Goal: Information Seeking & Learning: Learn about a topic

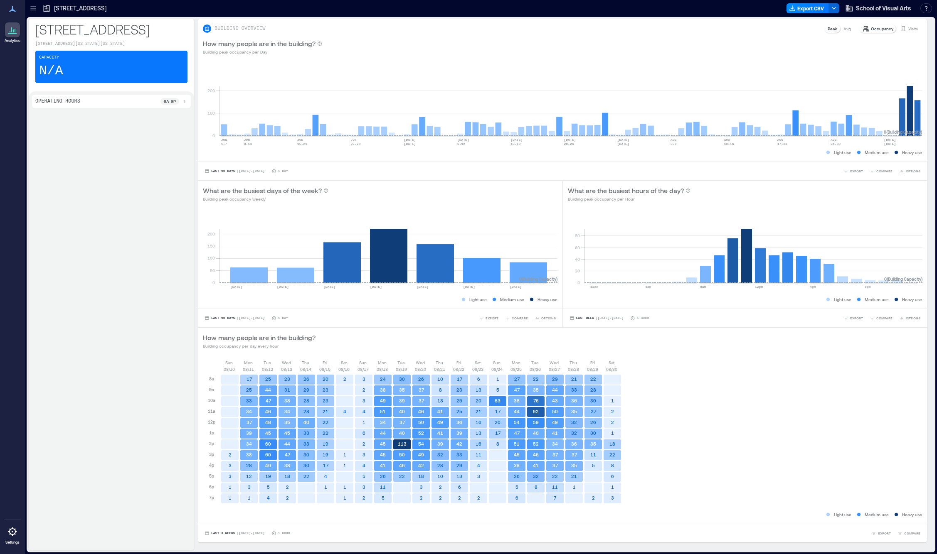
click at [109, 45] on p "[STREET_ADDRESS][US_STATE][US_STATE]" at bounding box center [111, 44] width 152 height 7
click at [119, 83] on div "Capacity N/A" at bounding box center [111, 67] width 152 height 32
click at [119, 105] on div "Operating Hours 8a - 8p" at bounding box center [111, 101] width 152 height 7
click at [119, 107] on div "Operating Hours 8a - 8p" at bounding box center [111, 102] width 152 height 9
click at [13, 33] on icon at bounding box center [12, 33] width 8 height 1
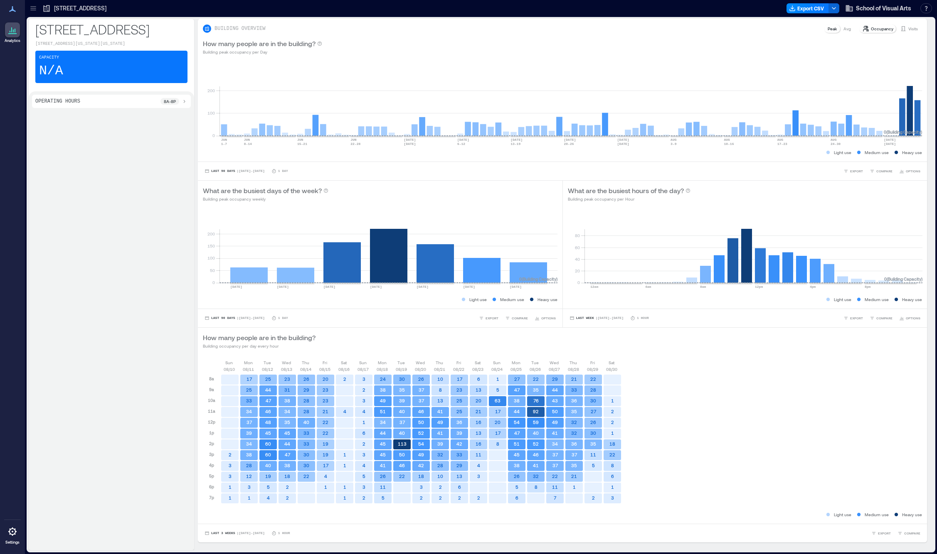
click at [13, 12] on icon at bounding box center [12, 9] width 10 height 10
click at [33, 10] on icon at bounding box center [33, 8] width 8 height 8
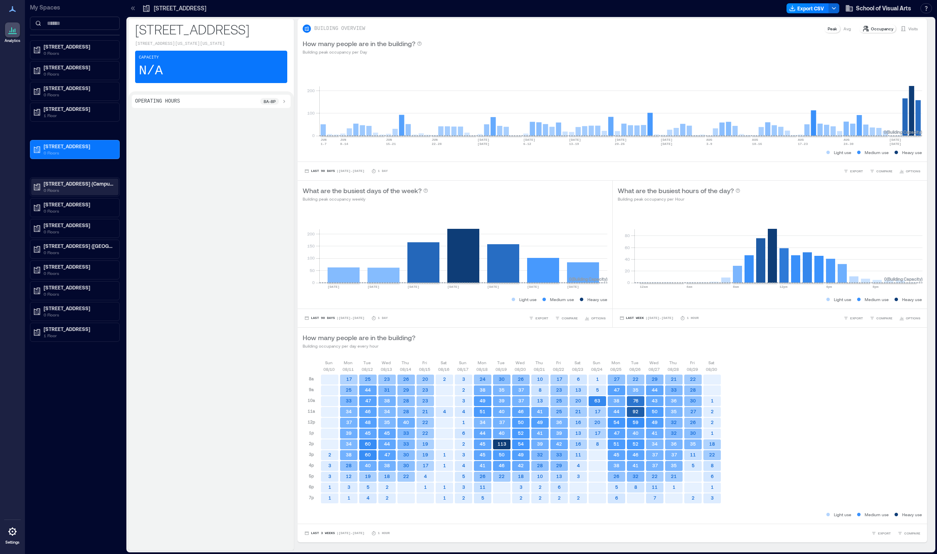
click at [82, 187] on p "0 Floors" at bounding box center [79, 190] width 70 height 7
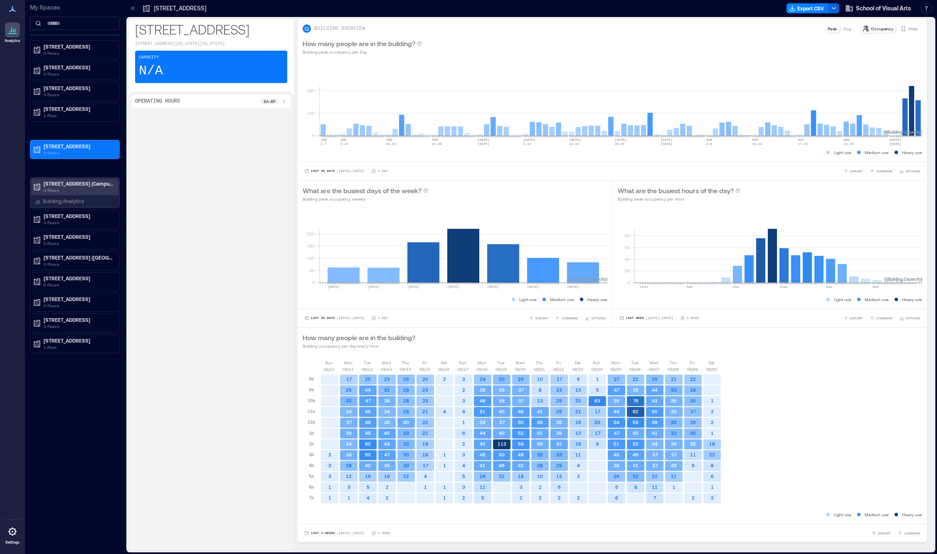
click at [60, 182] on p "[STREET_ADDRESS] (Campus Store)" at bounding box center [79, 183] width 70 height 7
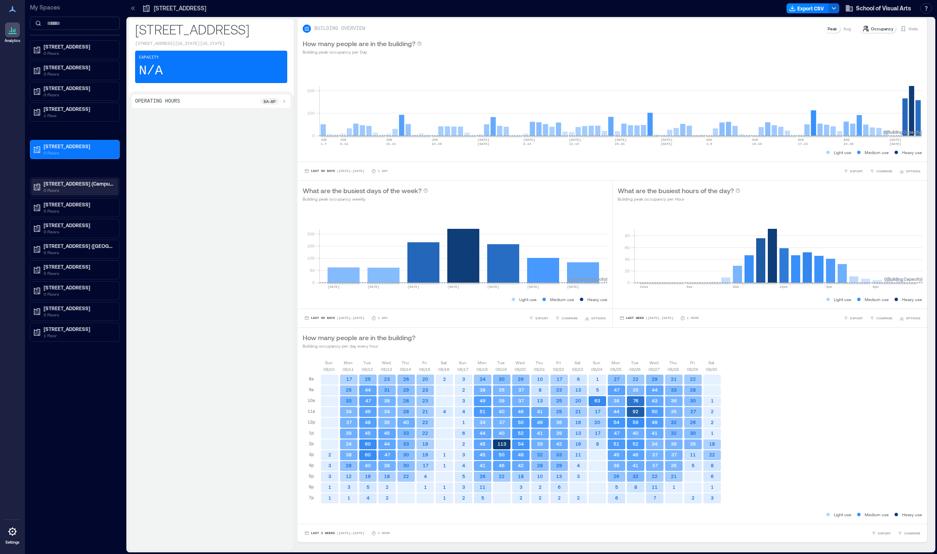
click at [60, 182] on p "[STREET_ADDRESS] (Campus Store)" at bounding box center [79, 183] width 70 height 7
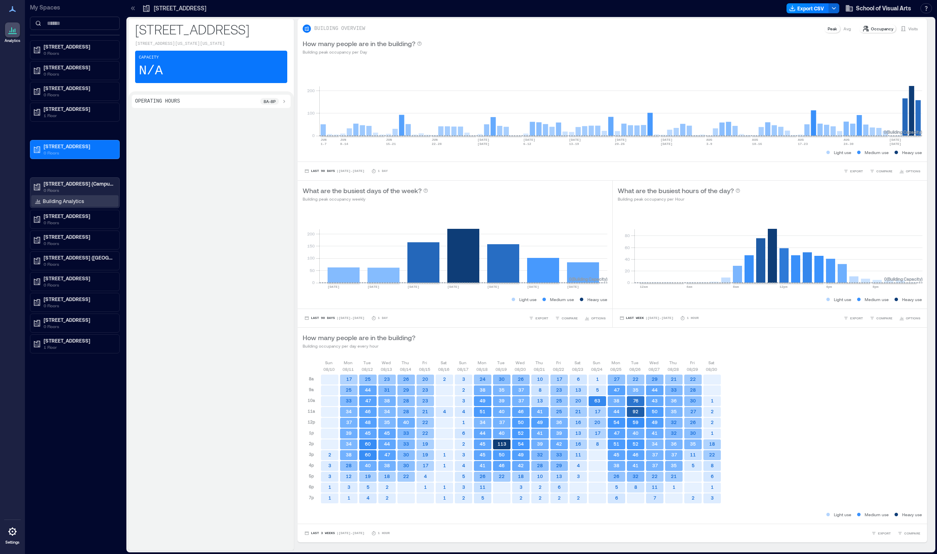
click at [51, 202] on p "Building Analytics" at bounding box center [63, 201] width 41 height 7
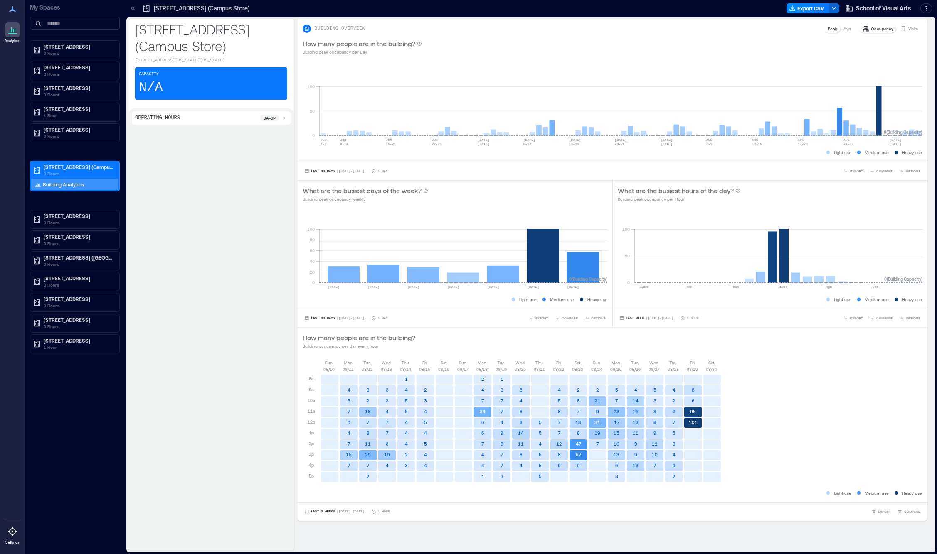
click at [846, 29] on p "Avg" at bounding box center [846, 28] width 7 height 7
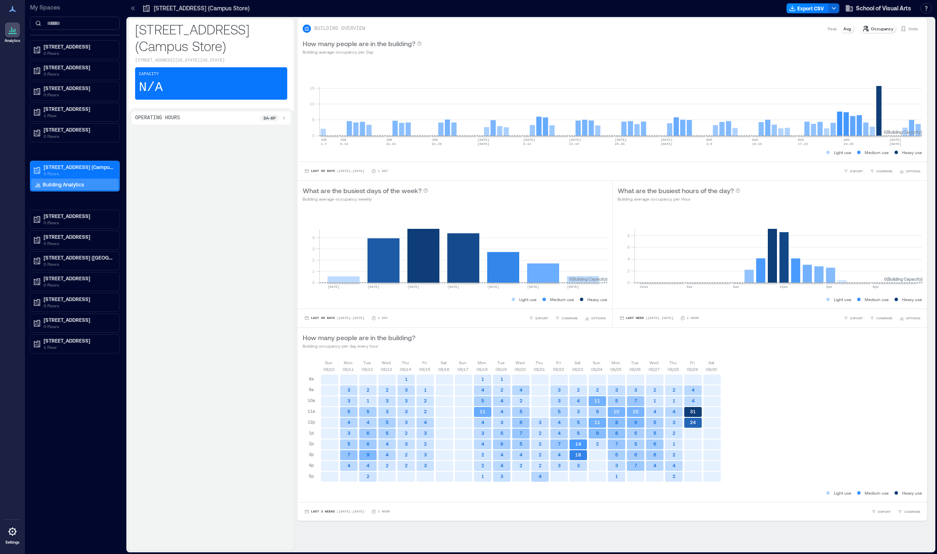
click at [581, 457] on text "18" at bounding box center [578, 454] width 6 height 5
